Goal: Information Seeking & Learning: Check status

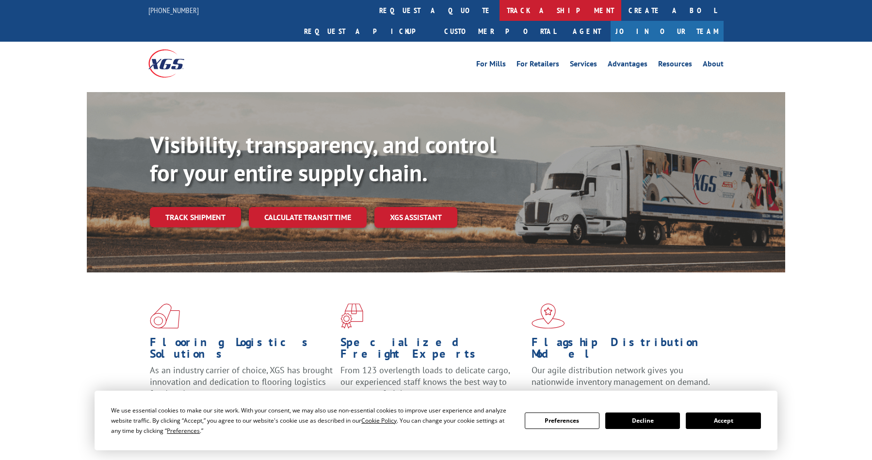
click at [500, 15] on link "track a shipment" at bounding box center [561, 10] width 122 height 21
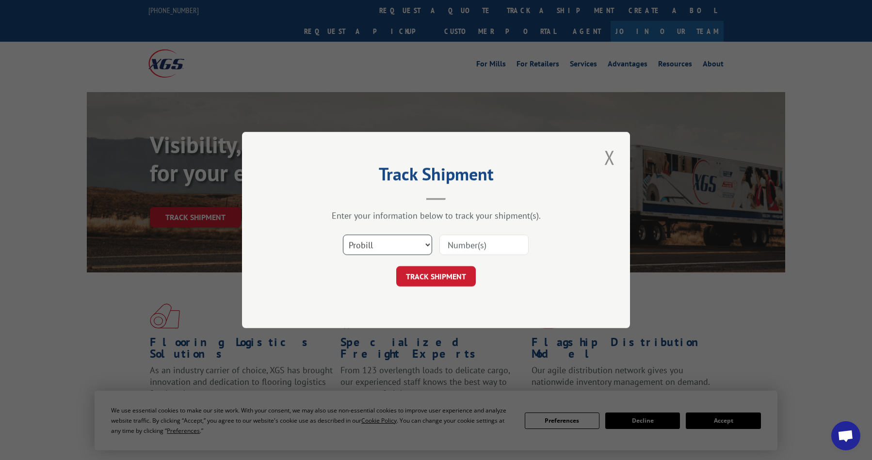
drag, startPoint x: 415, startPoint y: 249, endPoint x: 417, endPoint y: 255, distance: 6.0
click at [415, 249] on select "Select category... Probill BOL PO" at bounding box center [387, 245] width 89 height 20
select select "po"
click at [343, 235] on select "Select category... Probill BOL PO" at bounding box center [387, 245] width 89 height 20
click at [464, 244] on input at bounding box center [483, 245] width 89 height 20
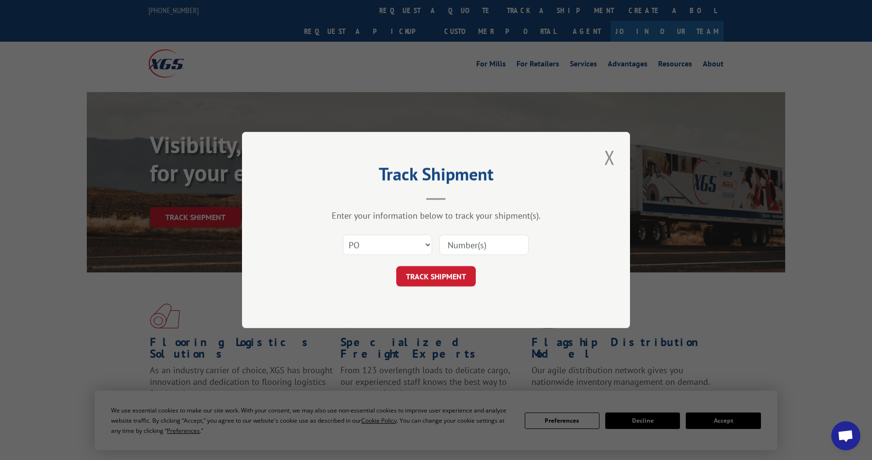
paste input "07514128"
type input "07514128"
click button "TRACK SHIPMENT" at bounding box center [436, 276] width 80 height 20
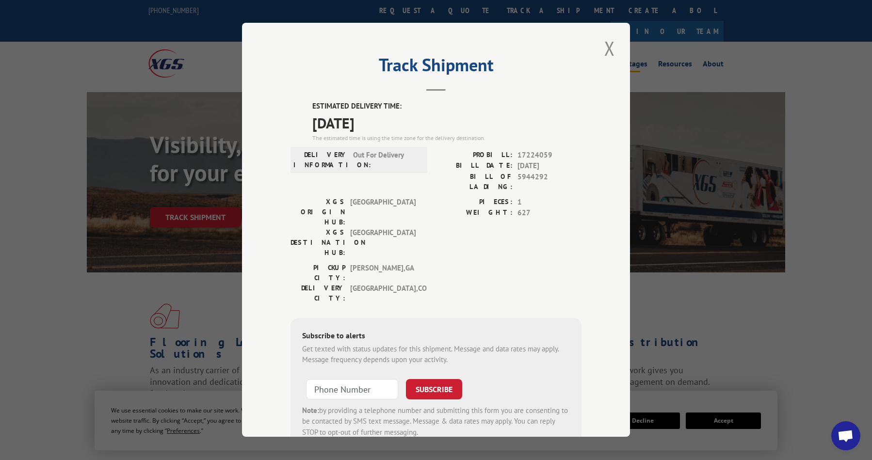
click at [606, 47] on button "Close modal" at bounding box center [609, 48] width 16 height 27
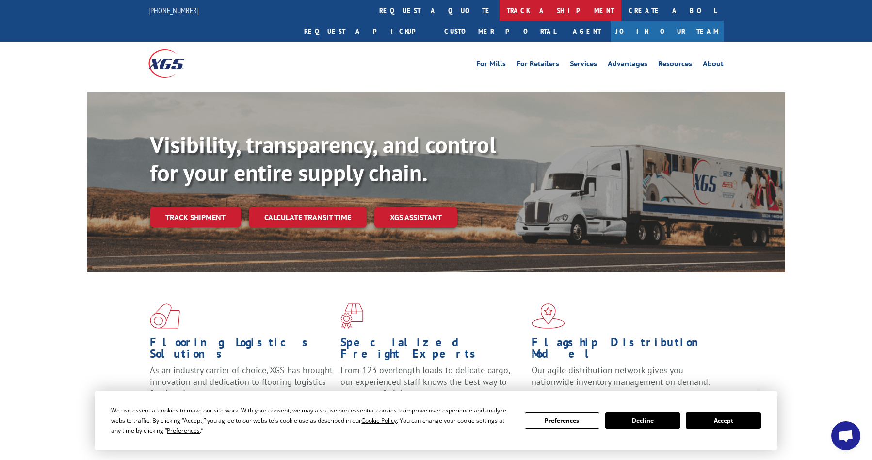
click at [500, 13] on link "track a shipment" at bounding box center [561, 10] width 122 height 21
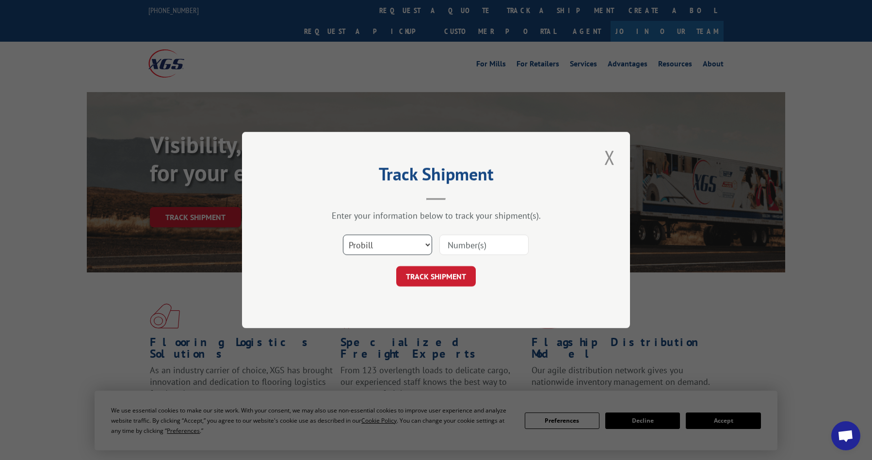
drag, startPoint x: 403, startPoint y: 246, endPoint x: 401, endPoint y: 251, distance: 5.5
click at [403, 246] on select "Select category... Probill BOL PO" at bounding box center [387, 245] width 89 height 20
click at [386, 316] on div "Track Shipment Enter your information below to track your shipment(s). Select c…" at bounding box center [436, 230] width 388 height 196
drag, startPoint x: 381, startPoint y: 242, endPoint x: 380, endPoint y: 247, distance: 5.8
click at [380, 242] on select "Select category... Probill BOL PO" at bounding box center [387, 245] width 89 height 20
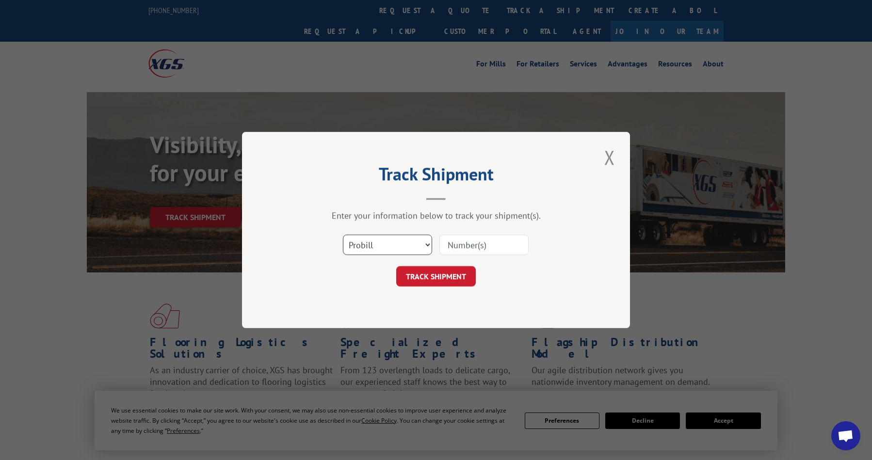
select select "po"
click at [343, 235] on select "Select category... Probill BOL PO" at bounding box center [387, 245] width 89 height 20
click at [482, 244] on input at bounding box center [483, 245] width 89 height 20
paste input "08502990"
type input "08502990"
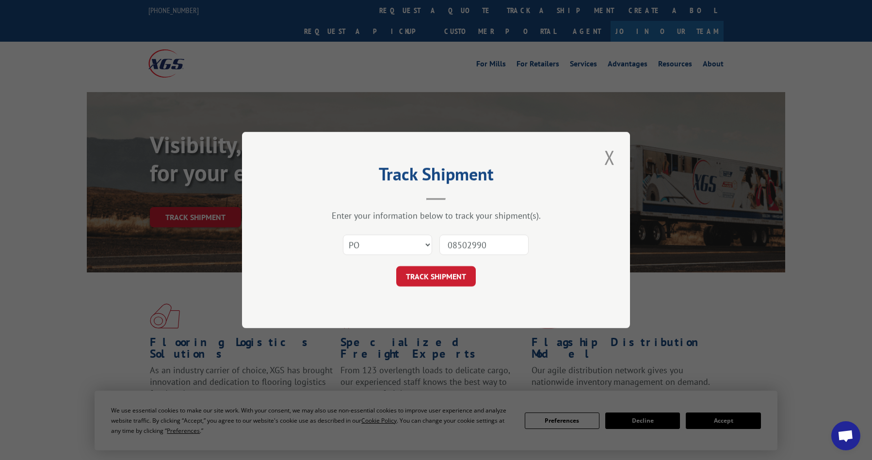
drag, startPoint x: 448, startPoint y: 281, endPoint x: 447, endPoint y: 276, distance: 5.4
click at [448, 280] on button "TRACK SHIPMENT" at bounding box center [436, 276] width 80 height 20
